Goal: Check status: Check status

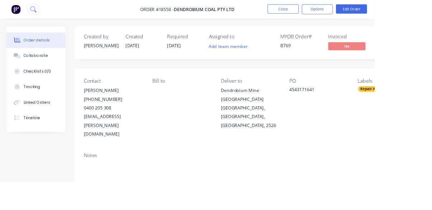
click at [36, 13] on icon at bounding box center [38, 10] width 7 height 7
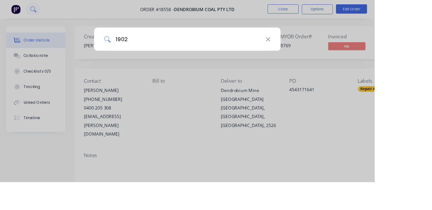
type input "19028"
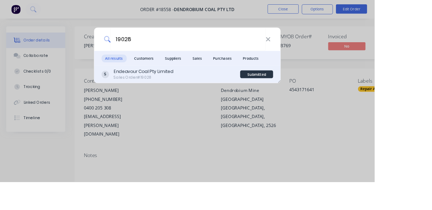
click at [229, 93] on div "Endeavour Coal Pty Limited Sales Order #19028" at bounding box center [197, 86] width 160 height 14
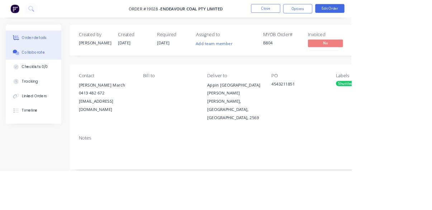
click at [36, 69] on button "Collaborate" at bounding box center [41, 65] width 68 height 18
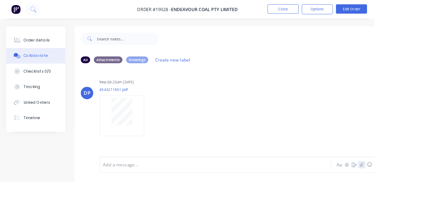
click at [417, 193] on icon "button" at bounding box center [417, 190] width 4 height 5
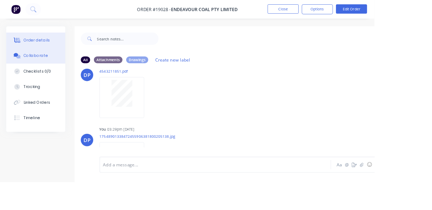
click at [37, 43] on button "Order details" at bounding box center [41, 47] width 68 height 18
